Goal: Transaction & Acquisition: Subscribe to service/newsletter

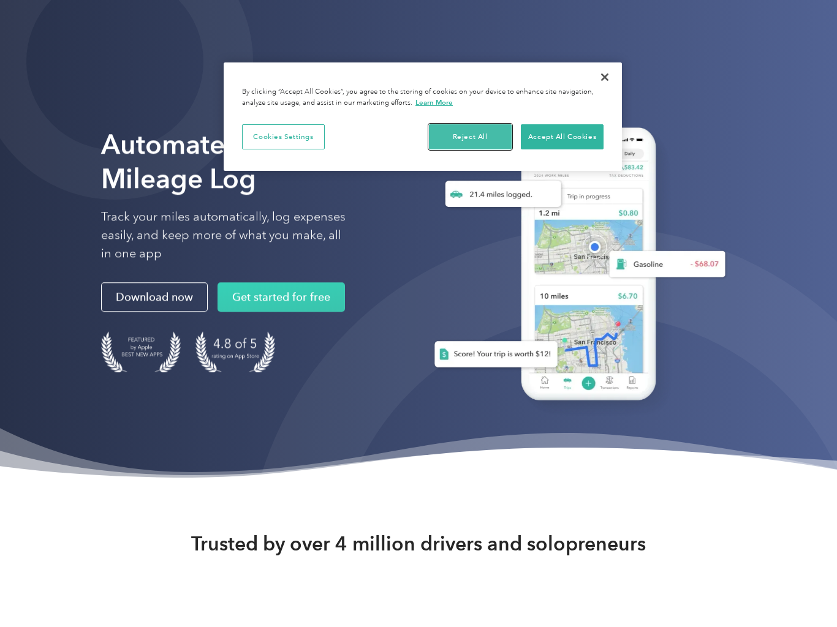
click at [476, 144] on button "Reject All" at bounding box center [470, 137] width 83 height 26
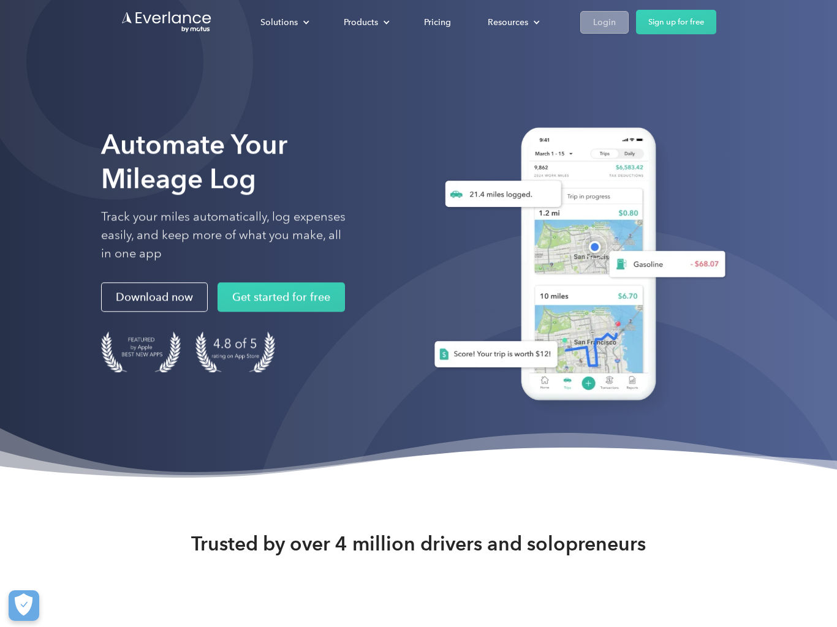
click at [603, 21] on div "Login" at bounding box center [604, 22] width 23 height 15
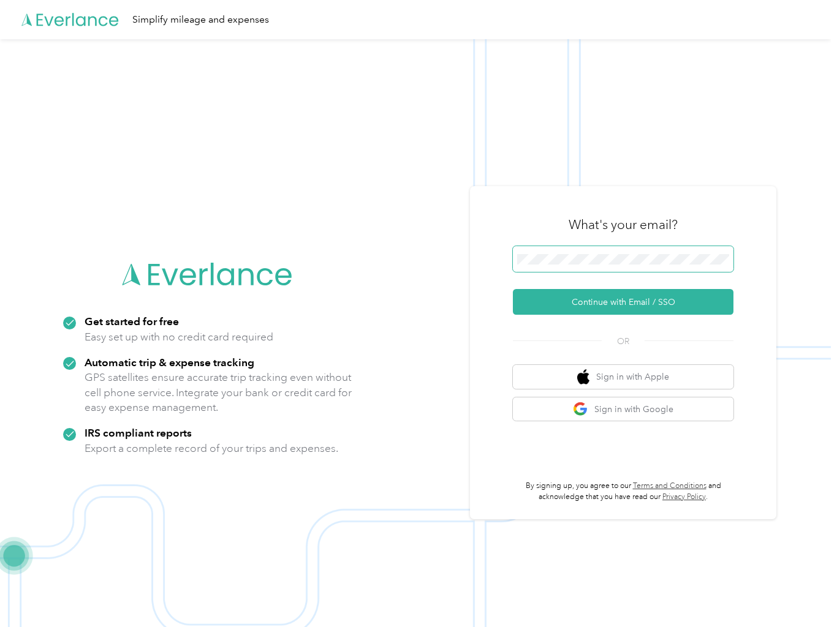
click at [584, 265] on span at bounding box center [623, 259] width 221 height 26
click at [513, 289] on button "Continue with Email / SSO" at bounding box center [623, 302] width 221 height 26
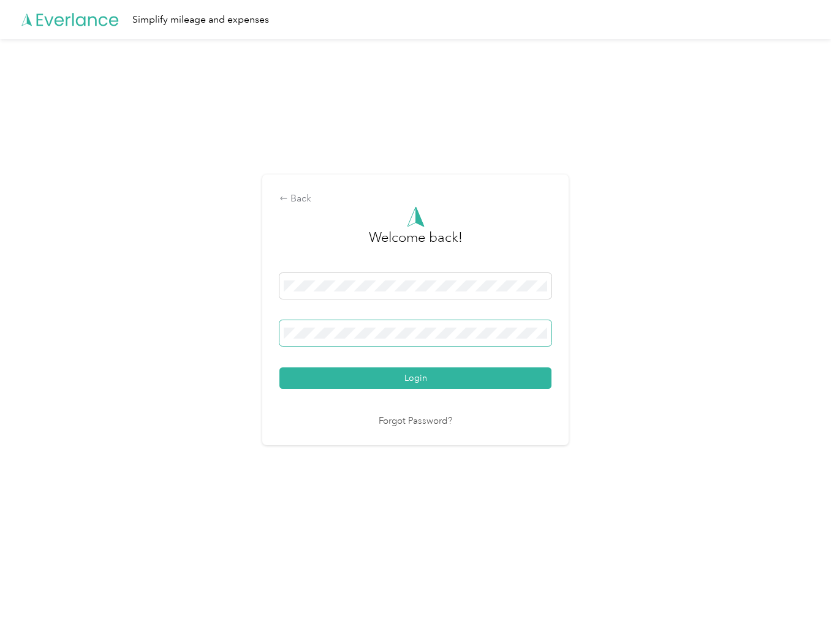
click at [407, 340] on span at bounding box center [415, 333] width 272 height 26
click at [279, 368] on button "Login" at bounding box center [415, 378] width 272 height 21
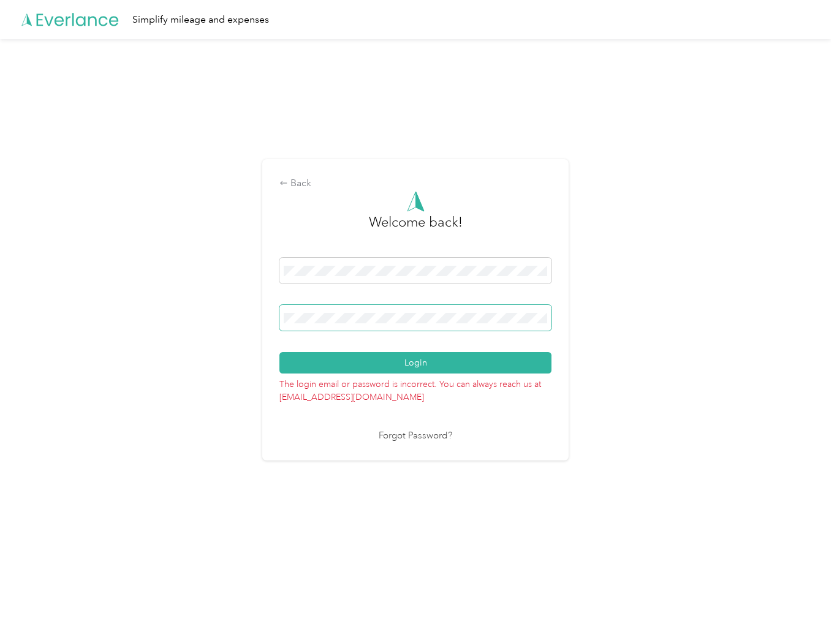
click at [279, 352] on button "Login" at bounding box center [415, 362] width 272 height 21
click at [292, 178] on div "Back" at bounding box center [415, 183] width 272 height 15
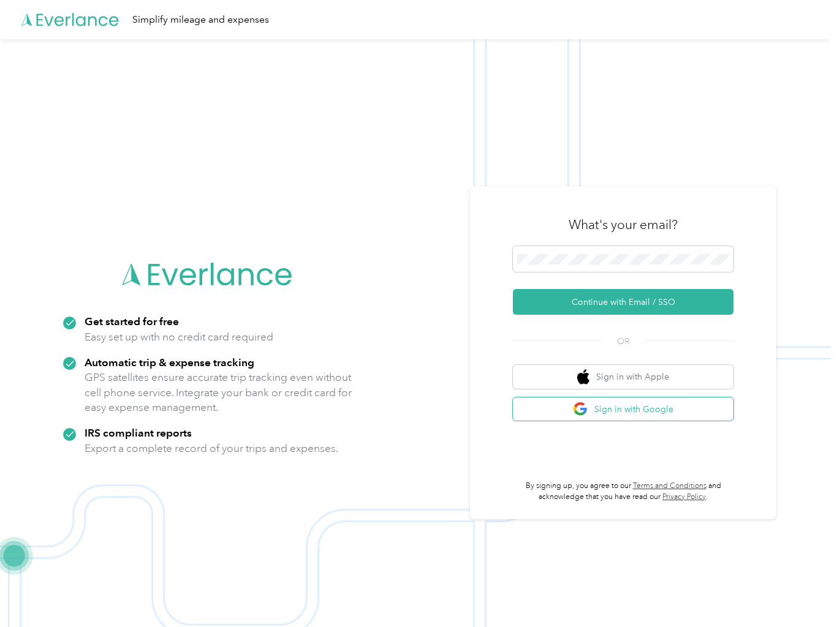
click at [618, 409] on button "Sign in with Google" at bounding box center [623, 410] width 221 height 24
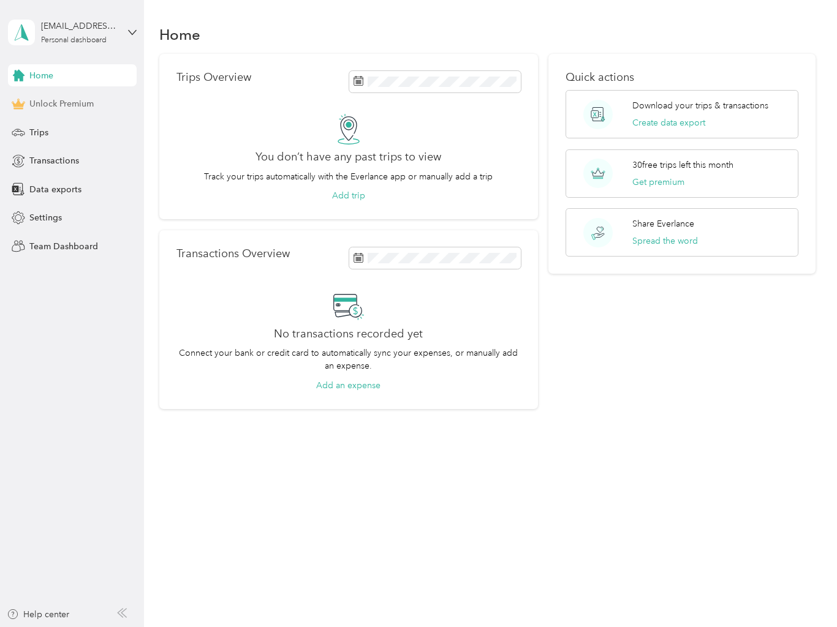
click at [80, 111] on div "Unlock Premium" at bounding box center [72, 104] width 129 height 22
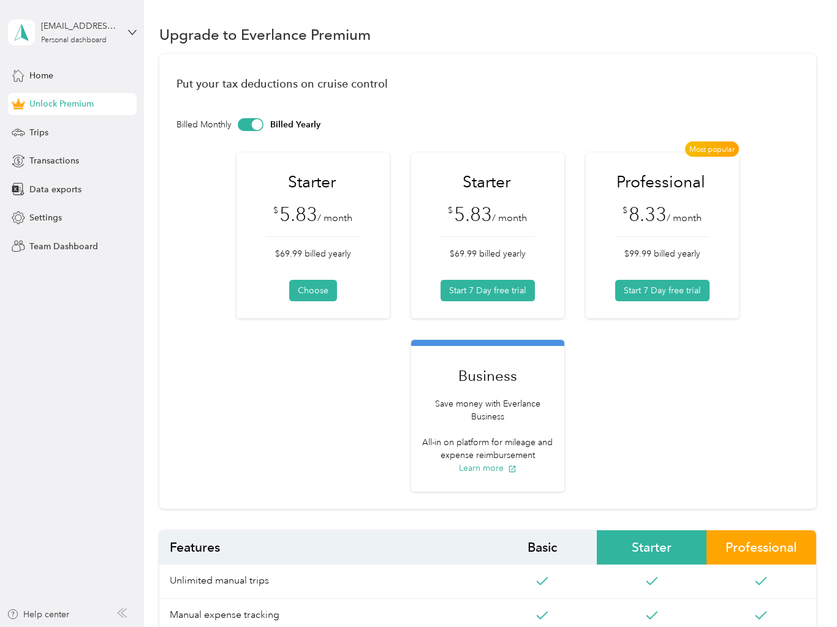
click at [244, 130] on div at bounding box center [251, 124] width 26 height 13
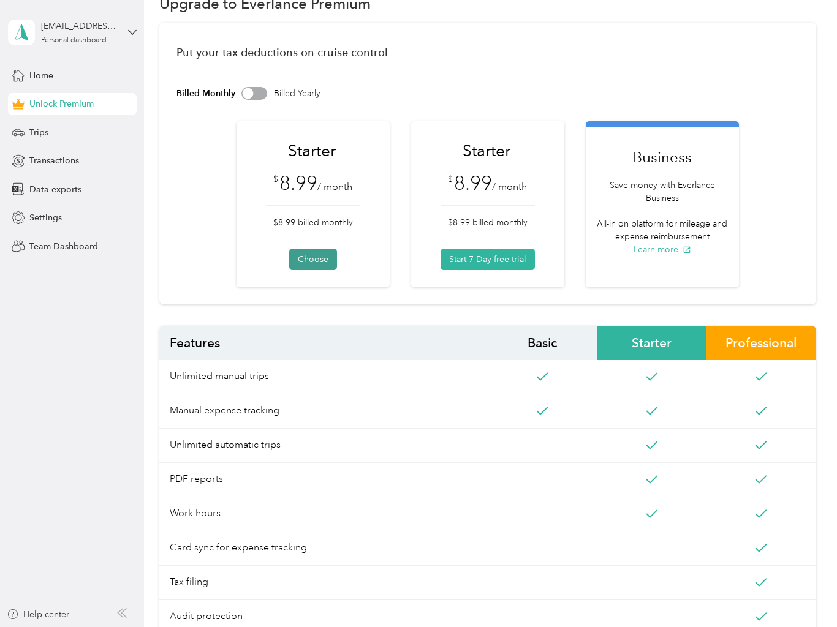
scroll to position [61, 0]
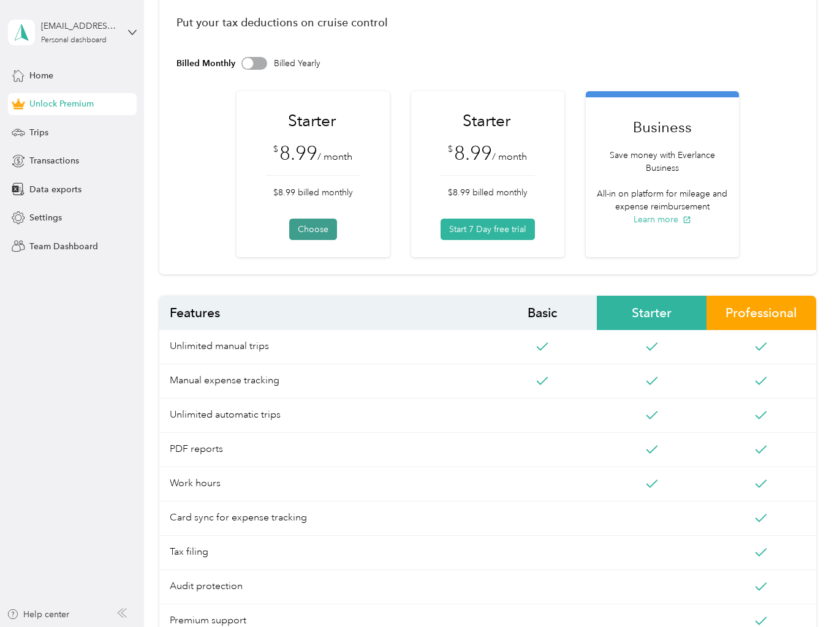
click at [324, 232] on button "Choose" at bounding box center [313, 229] width 48 height 21
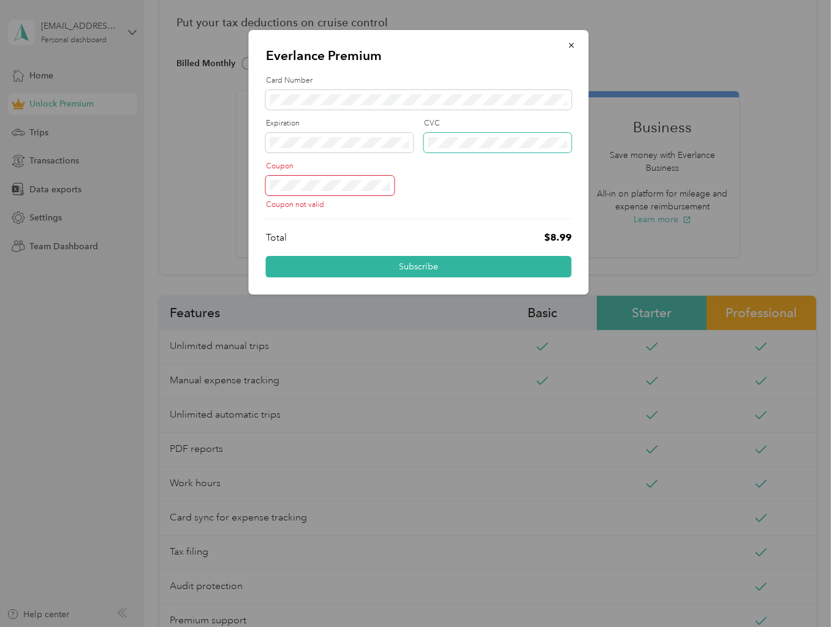
click at [554, 151] on span at bounding box center [498, 143] width 148 height 20
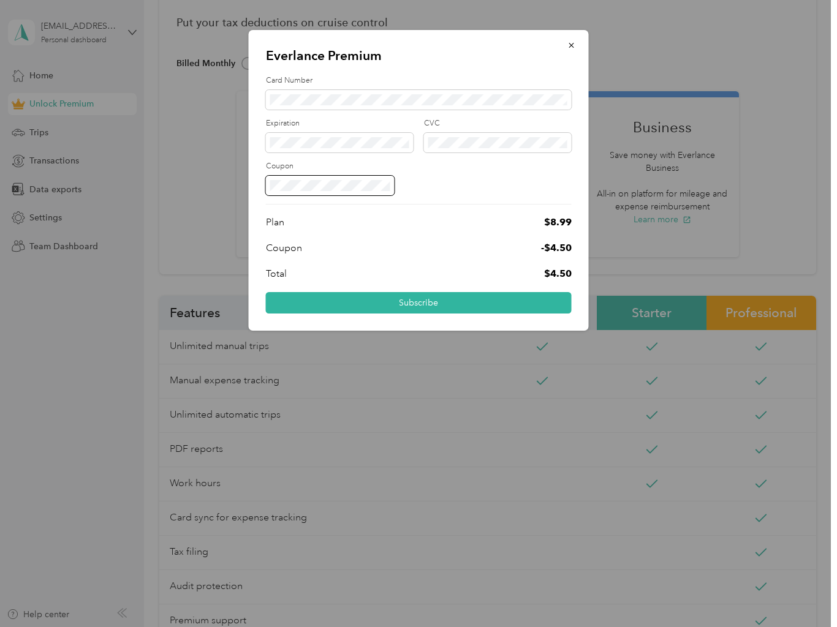
click at [455, 187] on div at bounding box center [419, 186] width 306 height 20
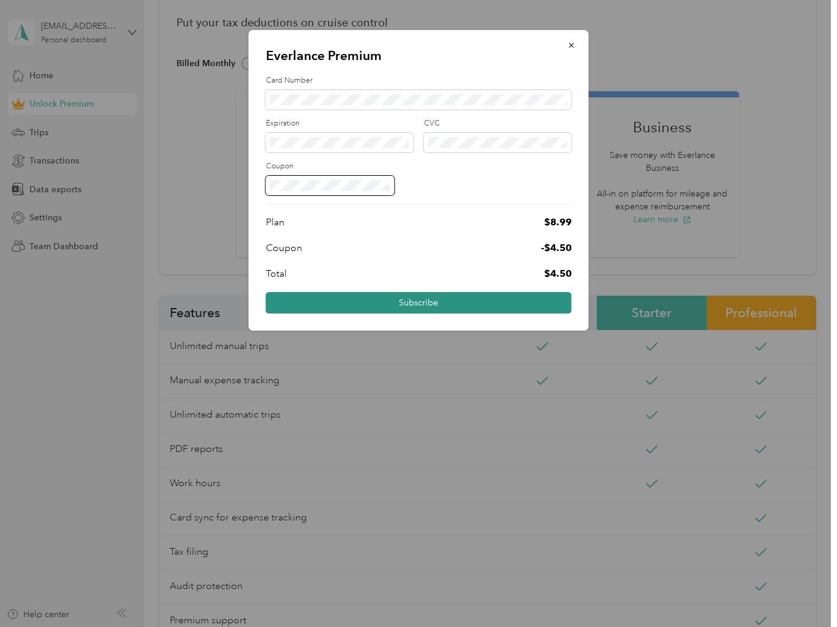
click at [368, 302] on button "Subscribe" at bounding box center [419, 302] width 306 height 21
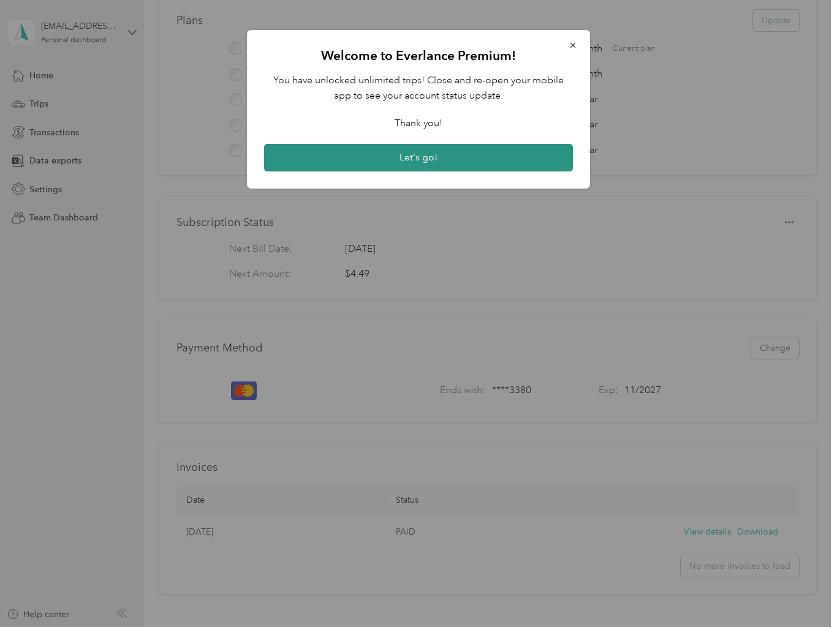
click at [398, 147] on button "Let's go!" at bounding box center [418, 158] width 309 height 28
